Goal: Check status: Check status

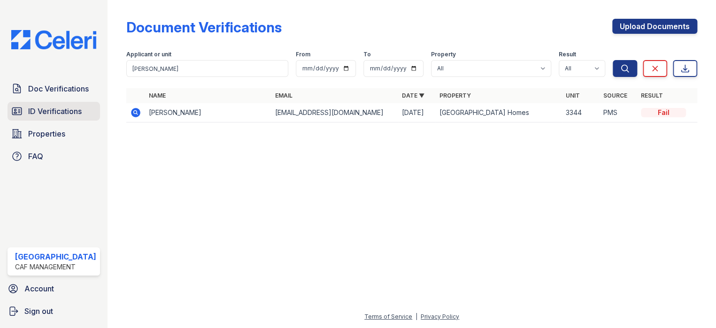
click at [59, 117] on link "ID Verifications" at bounding box center [54, 111] width 93 height 19
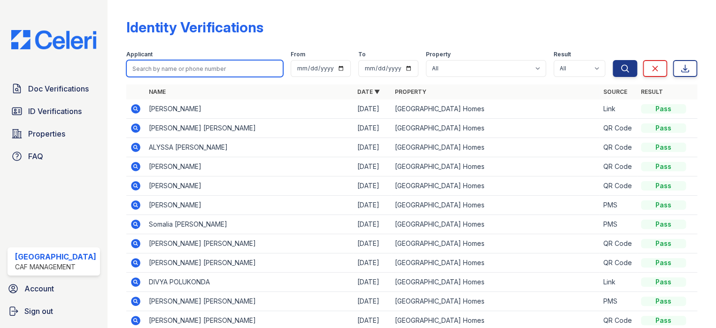
drag, startPoint x: 142, startPoint y: 67, endPoint x: 153, endPoint y: 67, distance: 10.8
click at [153, 67] on input "search" at bounding box center [204, 68] width 157 height 17
paste input "TIAIRAN"
type input "TIAIRAN"
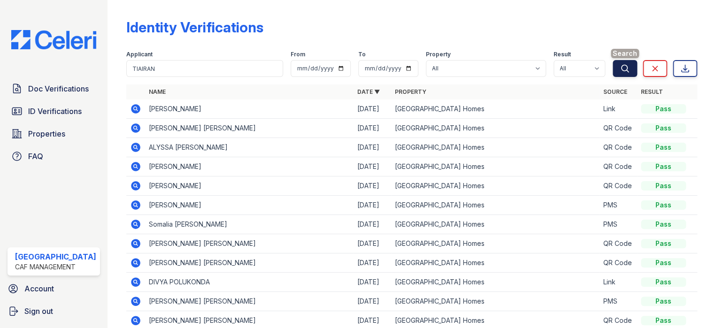
click at [620, 71] on icon "submit" at bounding box center [624, 68] width 9 height 9
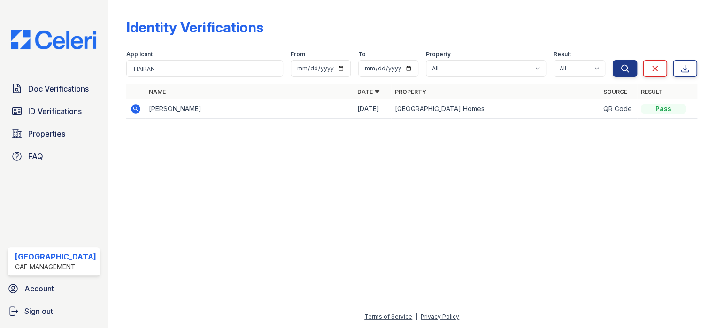
click at [134, 108] on icon at bounding box center [135, 108] width 2 height 2
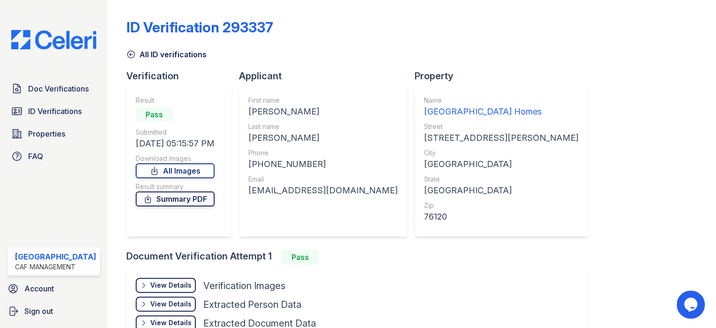
click at [180, 194] on link "Summary PDF" at bounding box center [175, 199] width 79 height 15
click at [56, 94] on link "Doc Verifications" at bounding box center [54, 88] width 93 height 19
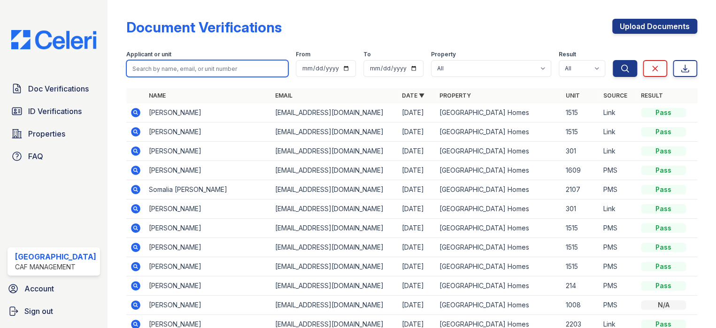
paste input "TIAIRAN"
type input "TIAIRAN"
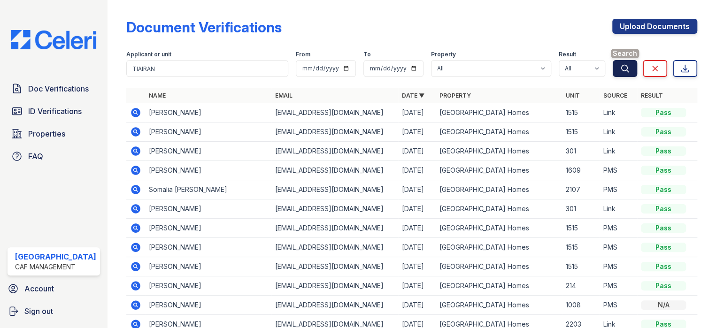
click at [622, 65] on icon "submit" at bounding box center [625, 68] width 7 height 7
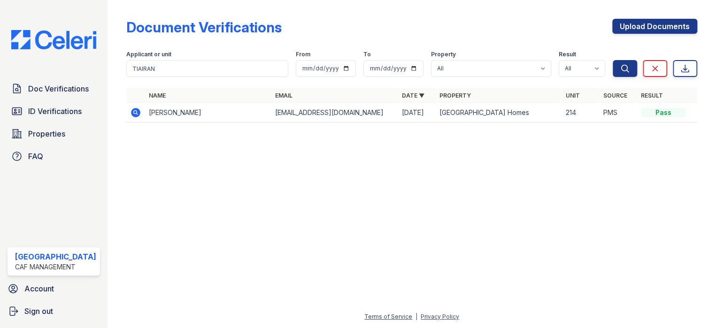
click at [134, 108] on icon at bounding box center [135, 112] width 11 height 11
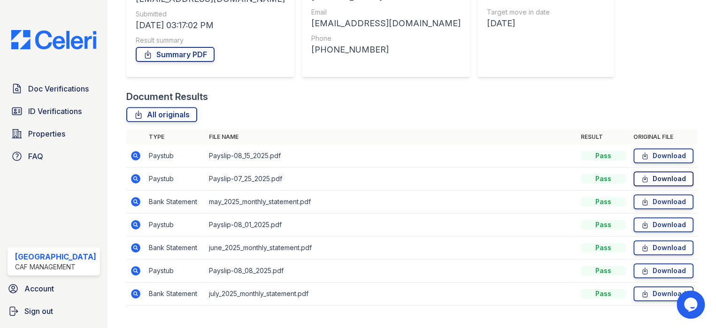
click at [647, 177] on link "Download" at bounding box center [664, 178] width 60 height 15
click at [643, 225] on icon at bounding box center [645, 224] width 8 height 9
click at [645, 272] on link "Download" at bounding box center [664, 270] width 60 height 15
click at [661, 156] on link "Download" at bounding box center [664, 155] width 60 height 15
click at [163, 58] on link "Summary PDF" at bounding box center [175, 54] width 79 height 15
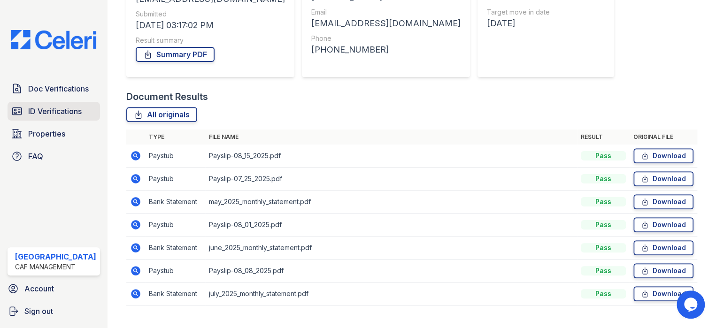
click at [43, 108] on span "ID Verifications" at bounding box center [55, 111] width 54 height 11
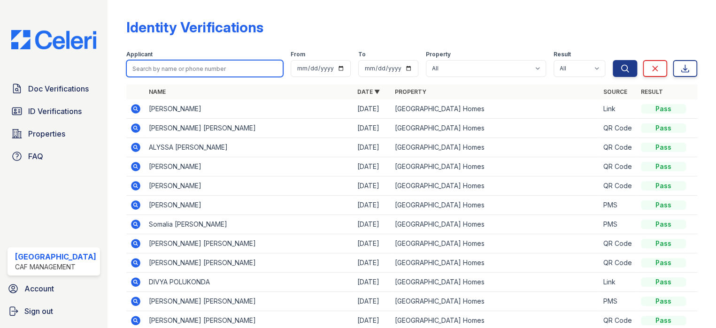
paste input "Brookins"
type input "Brookins"
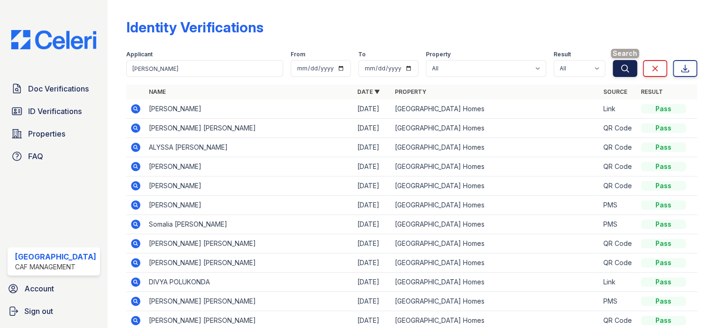
click at [622, 71] on icon "submit" at bounding box center [625, 68] width 7 height 7
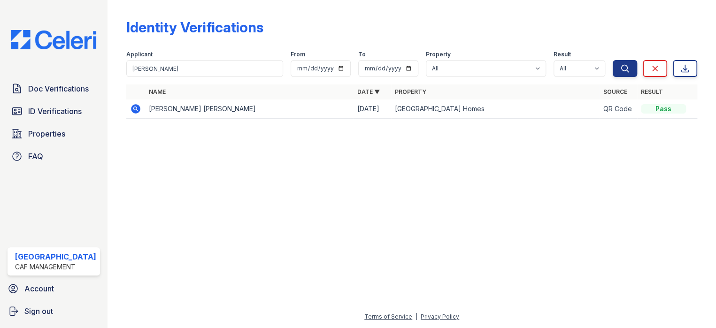
click at [133, 108] on icon at bounding box center [135, 108] width 9 height 9
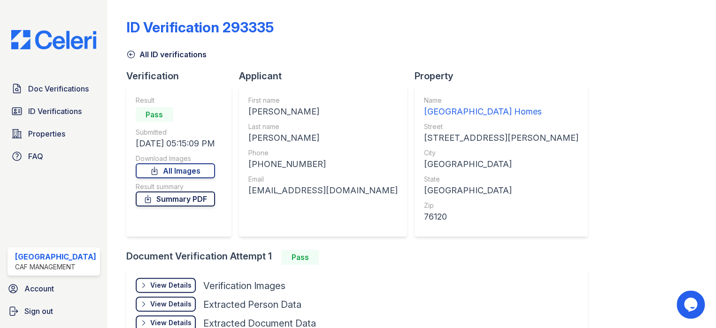
click at [189, 198] on link "Summary PDF" at bounding box center [175, 199] width 79 height 15
click at [51, 80] on link "Doc Verifications" at bounding box center [54, 88] width 93 height 19
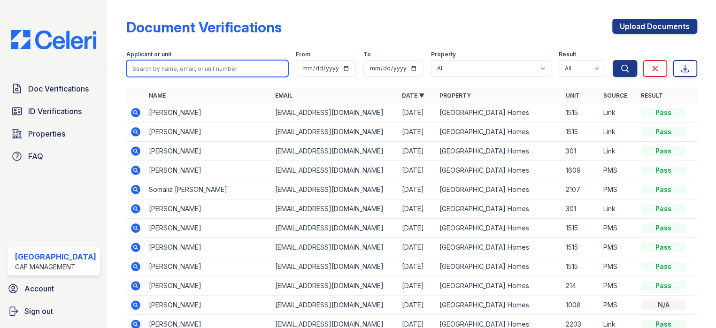
paste input "Brookins"
type input "Brookins"
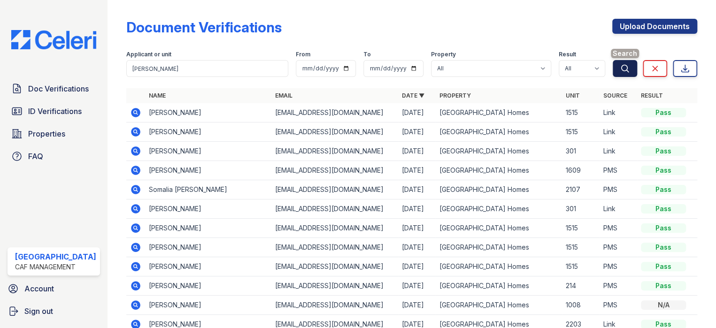
click at [621, 68] on icon "submit" at bounding box center [624, 68] width 9 height 9
